Goal: Information Seeking & Learning: Learn about a topic

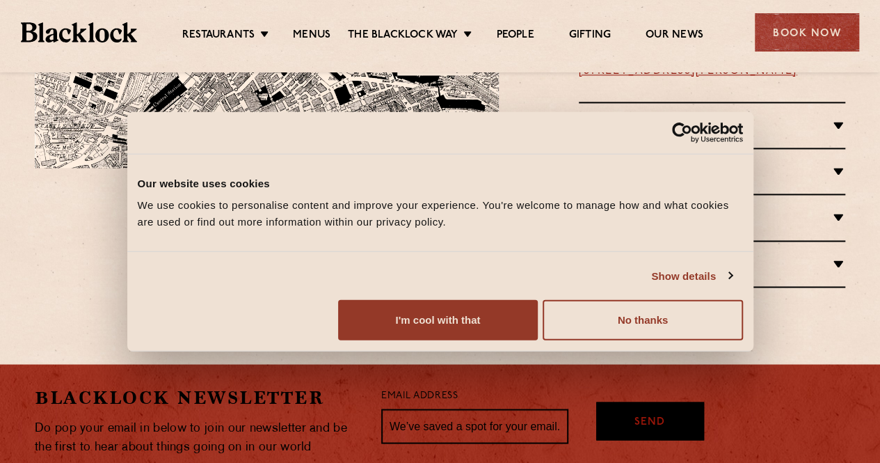
scroll to position [1113, 0]
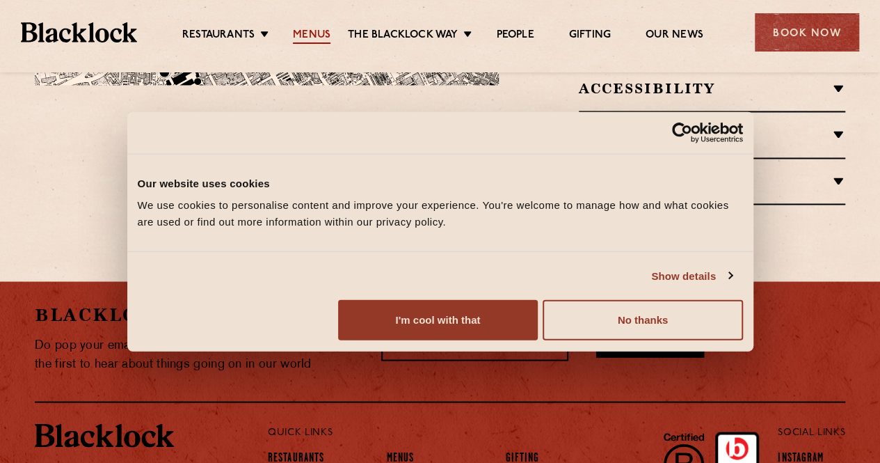
click at [323, 29] on link "Menus" at bounding box center [312, 36] width 38 height 15
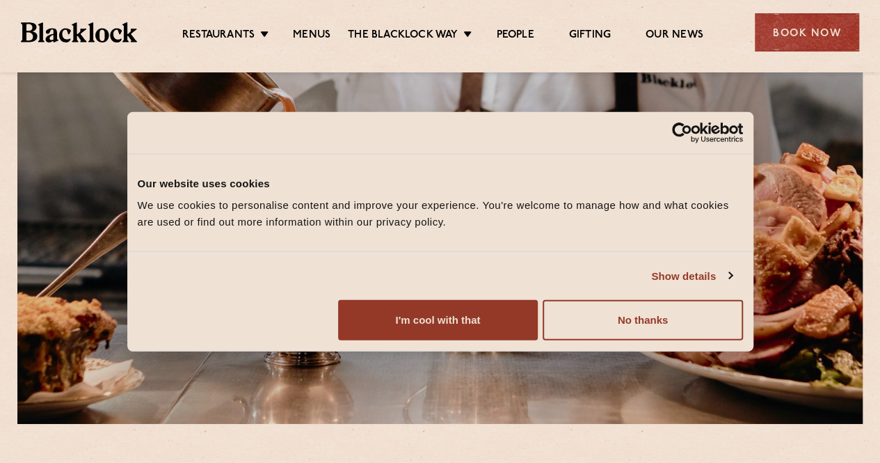
scroll to position [209, 0]
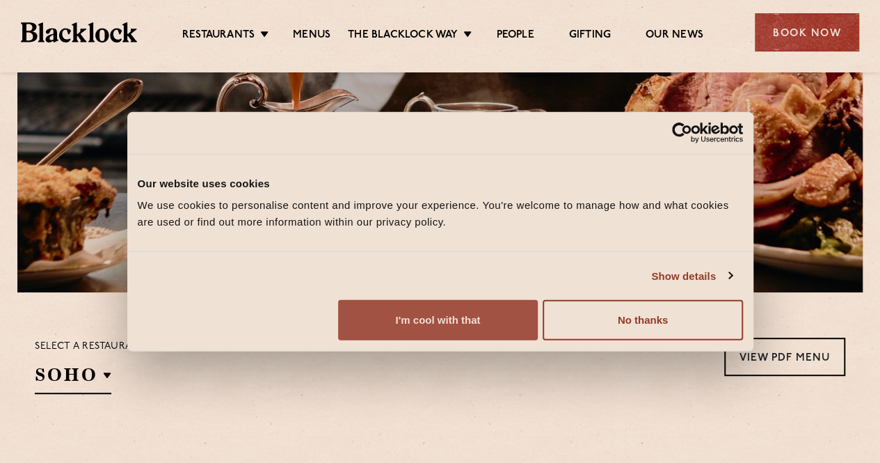
click at [538, 340] on button "I'm cool with that" at bounding box center [438, 320] width 200 height 40
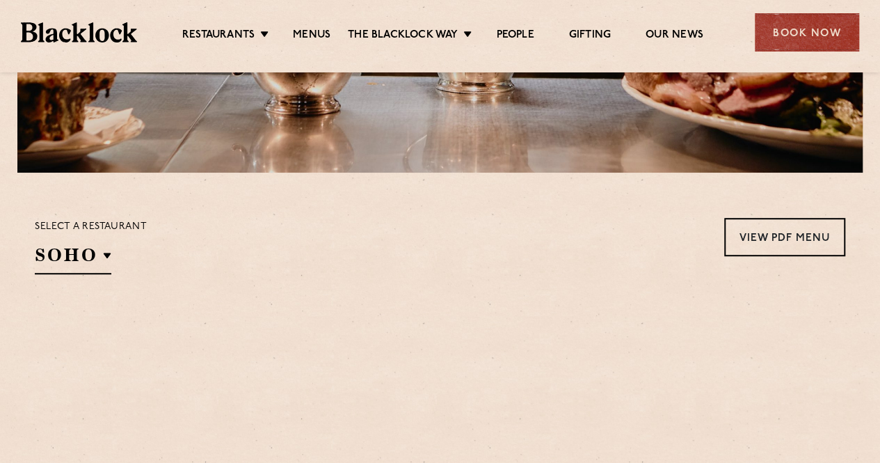
scroll to position [487, 0]
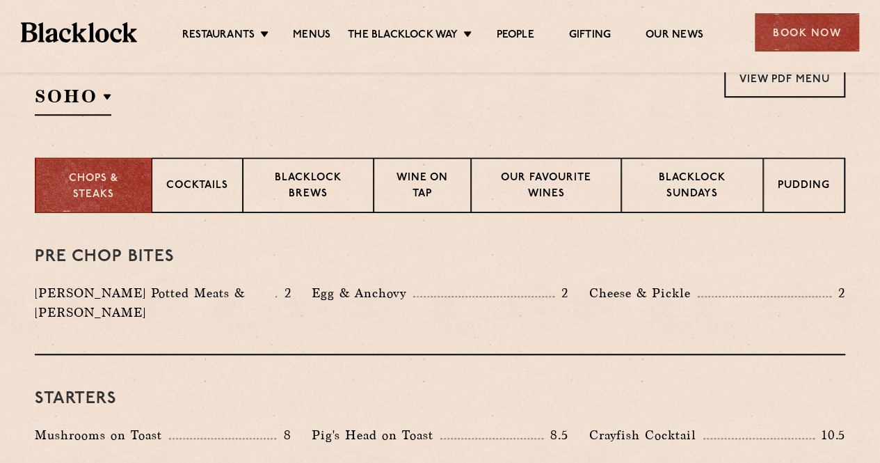
click at [68, 81] on div "Select a restaurant SOHO Soho Birmingham City Shoreditch Covent Garden Canary W…" at bounding box center [91, 87] width 112 height 56
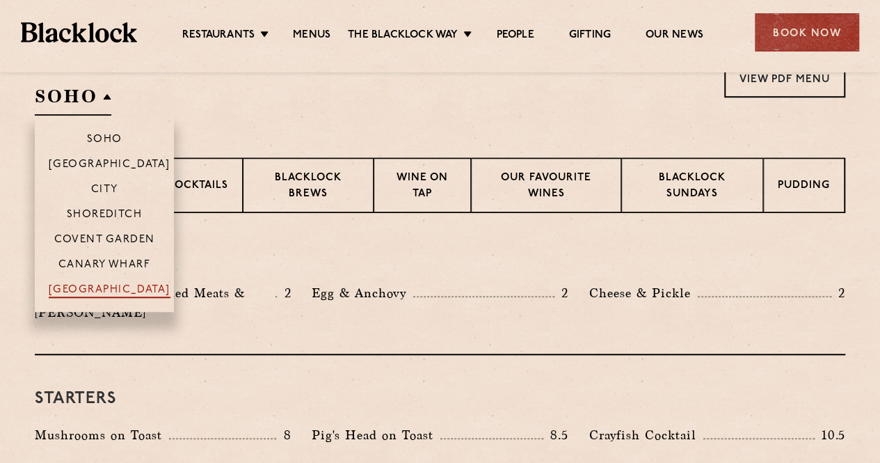
click at [123, 288] on p "[GEOGRAPHIC_DATA]" at bounding box center [110, 291] width 122 height 14
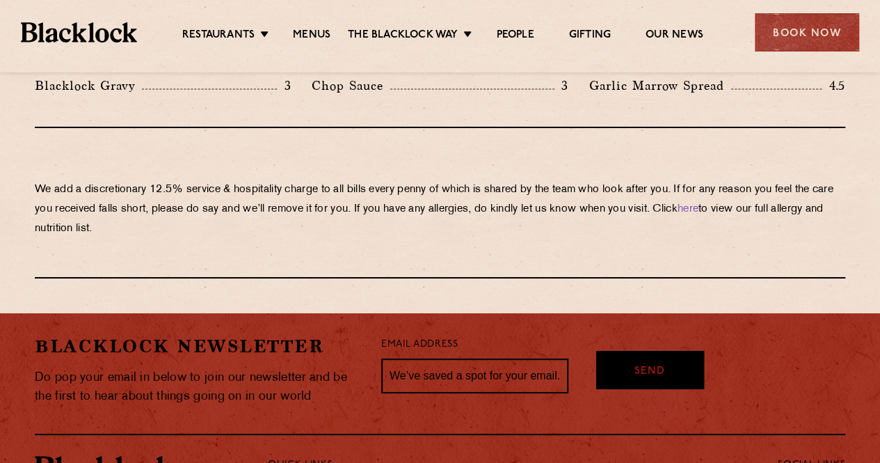
scroll to position [2425, 0]
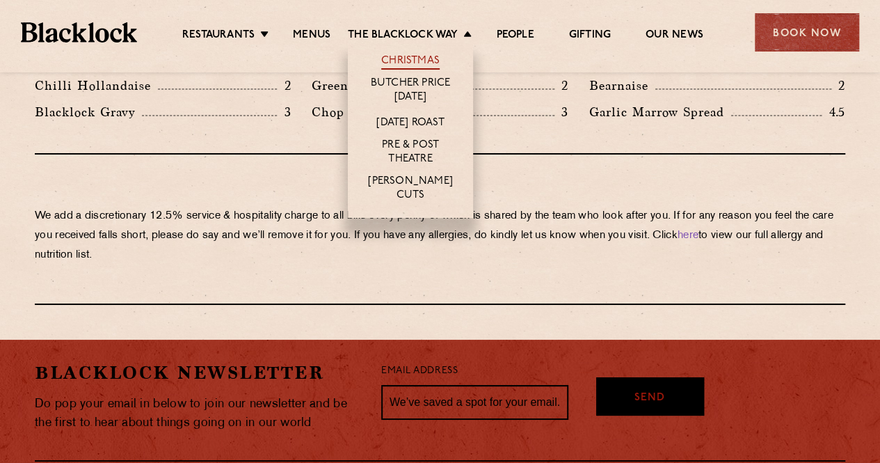
click at [424, 55] on link "Christmas" at bounding box center [410, 61] width 58 height 15
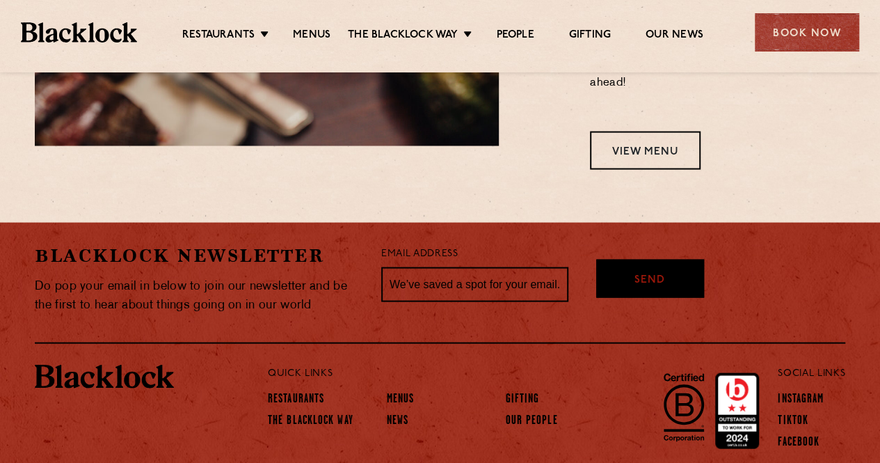
scroll to position [1322, 0]
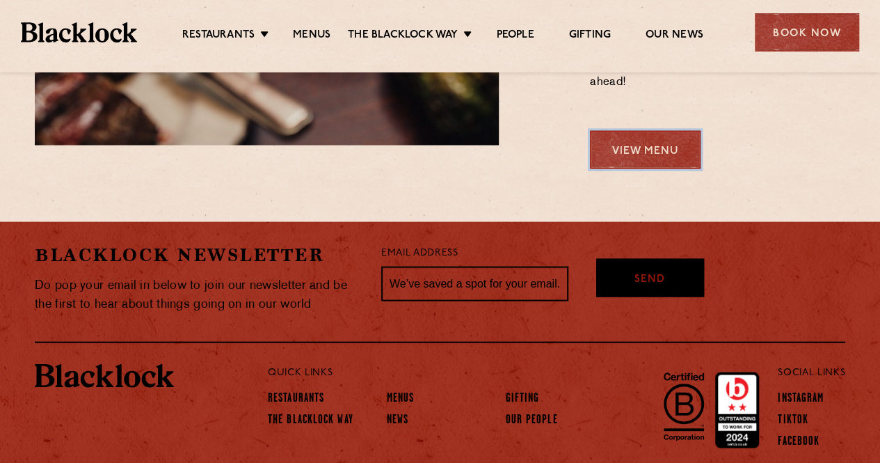
click at [646, 159] on link "View Menu" at bounding box center [645, 150] width 111 height 38
